Goal: Navigation & Orientation: Find specific page/section

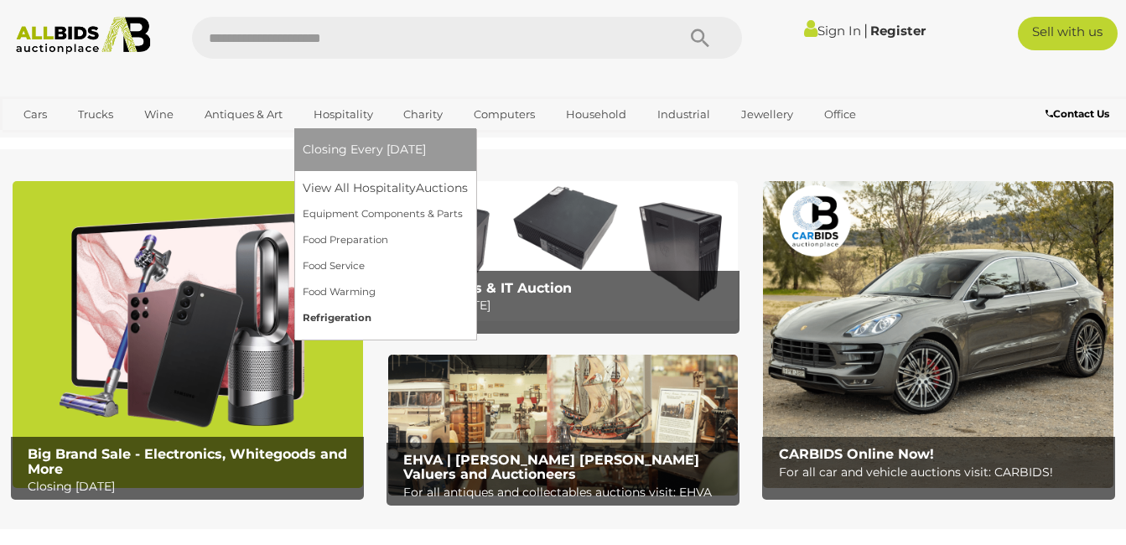
click at [335, 315] on link "Refrigeration" at bounding box center [385, 318] width 165 height 26
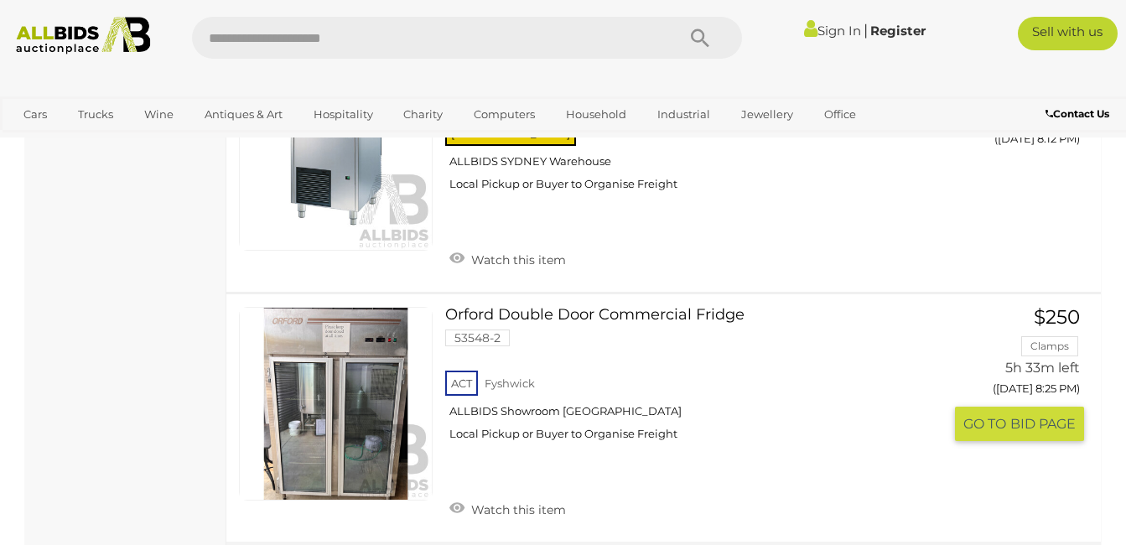
scroll to position [922, 0]
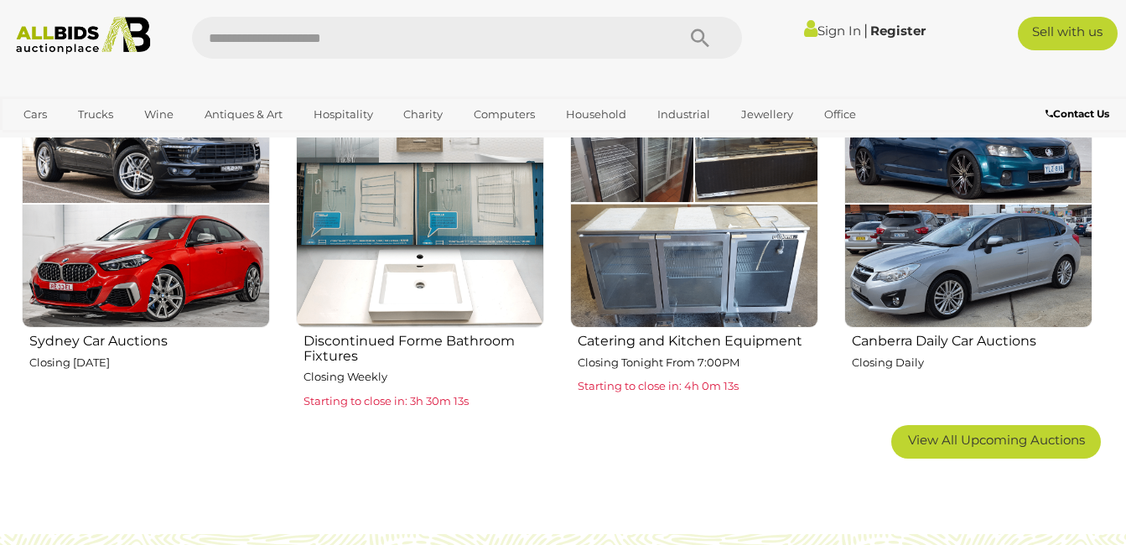
scroll to position [1006, 0]
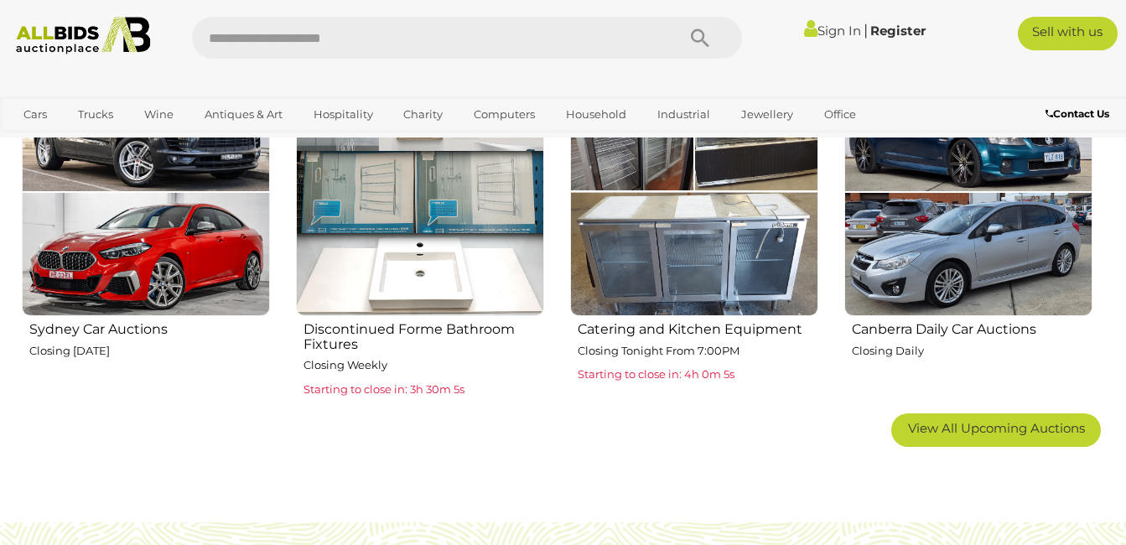
click at [470, 179] on img at bounding box center [420, 192] width 248 height 248
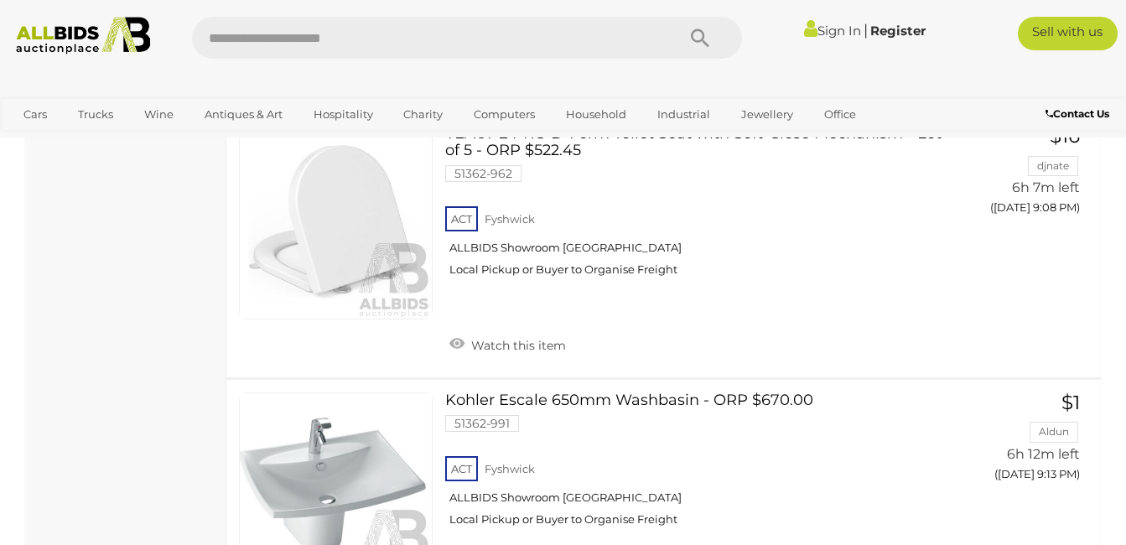
scroll to position [8638, 0]
